Goal: Complete application form

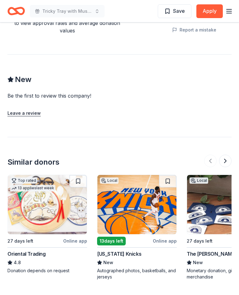
scroll to position [570, 0]
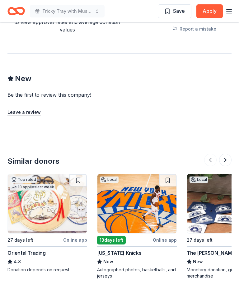
click at [142, 177] on img at bounding box center [137, 203] width 79 height 59
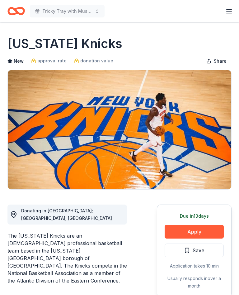
click at [197, 233] on button "Apply" at bounding box center [194, 232] width 59 height 14
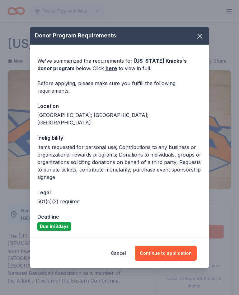
click at [169, 248] on button "Continue to application" at bounding box center [166, 253] width 62 height 15
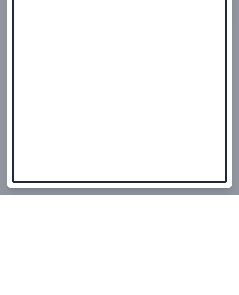
scroll to position [405, 0]
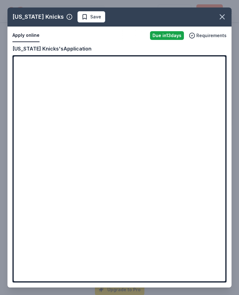
click at [225, 16] on icon "button" at bounding box center [222, 16] width 9 height 9
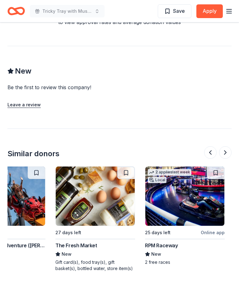
scroll to position [0, 401]
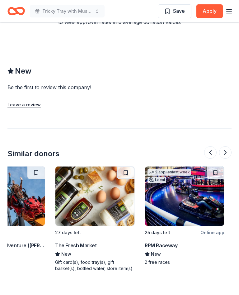
click at [180, 171] on img at bounding box center [184, 195] width 79 height 59
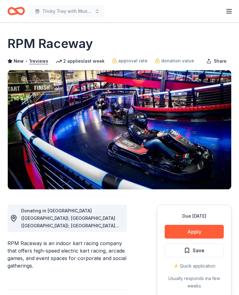
click at [194, 230] on button "Apply" at bounding box center [194, 232] width 59 height 14
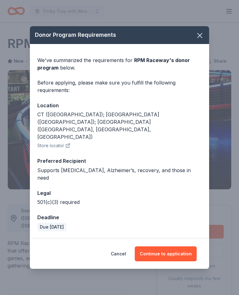
click at [171, 247] on button "Continue to application" at bounding box center [166, 253] width 62 height 15
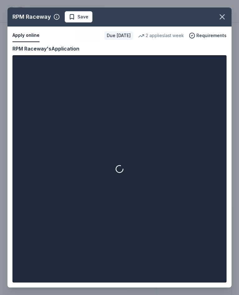
click at [222, 19] on icon "button" at bounding box center [222, 16] width 9 height 9
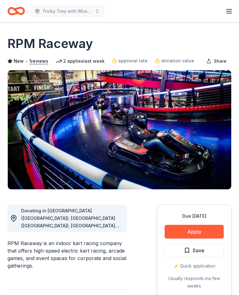
click at [196, 232] on button "Apply" at bounding box center [194, 232] width 59 height 14
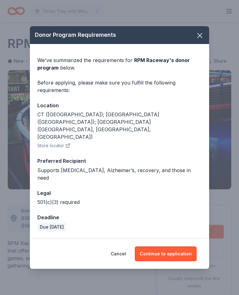
click at [175, 246] on button "Continue to application" at bounding box center [166, 253] width 62 height 15
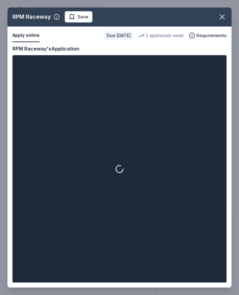
click at [223, 17] on icon "button" at bounding box center [222, 17] width 4 height 4
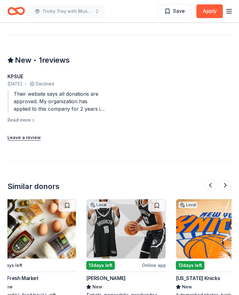
scroll to position [0, 460]
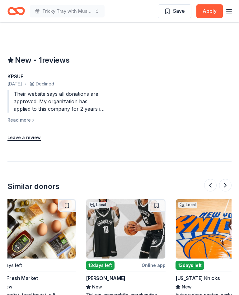
click at [127, 215] on img at bounding box center [125, 228] width 79 height 59
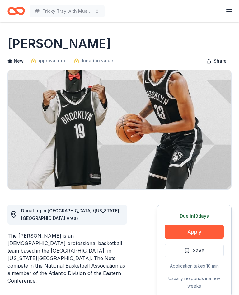
click at [200, 229] on button "Apply" at bounding box center [194, 232] width 59 height 14
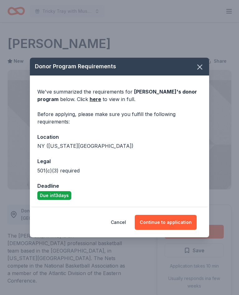
click at [168, 222] on button "Continue to application" at bounding box center [166, 222] width 62 height 15
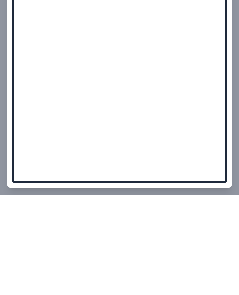
scroll to position [633, 0]
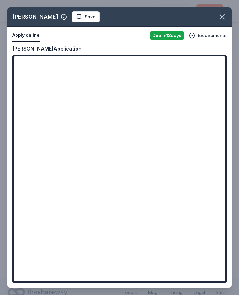
click at [222, 16] on icon "button" at bounding box center [222, 17] width 4 height 4
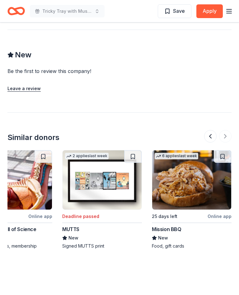
scroll to position [623, 0]
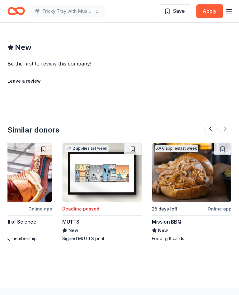
click at [192, 149] on img at bounding box center [191, 172] width 79 height 59
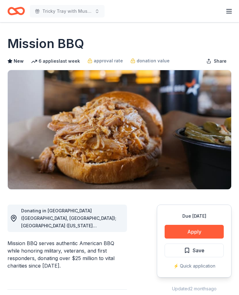
click at [114, 222] on div "Donating in [GEOGRAPHIC_DATA] ([GEOGRAPHIC_DATA], [GEOGRAPHIC_DATA]); [GEOGRAPH…" at bounding box center [71, 218] width 101 height 22
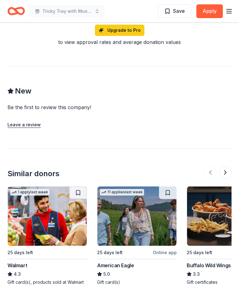
scroll to position [542, 0]
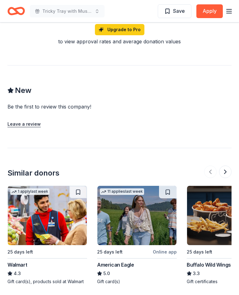
click at [140, 213] on img at bounding box center [137, 215] width 79 height 59
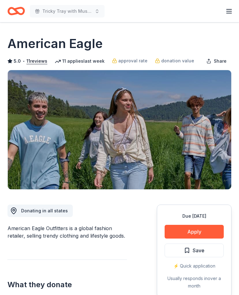
click at [194, 233] on button "Apply" at bounding box center [194, 232] width 59 height 14
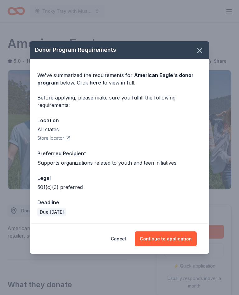
click at [169, 240] on button "Continue to application" at bounding box center [166, 238] width 62 height 15
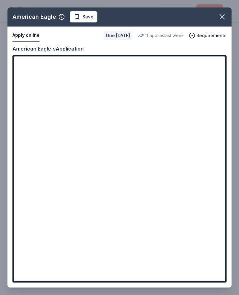
scroll to position [678, 0]
click at [228, 18] on button "button" at bounding box center [223, 17] width 14 height 14
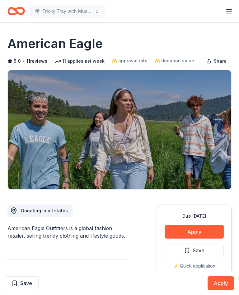
scroll to position [10, 0]
